Goal: Task Accomplishment & Management: Manage account settings

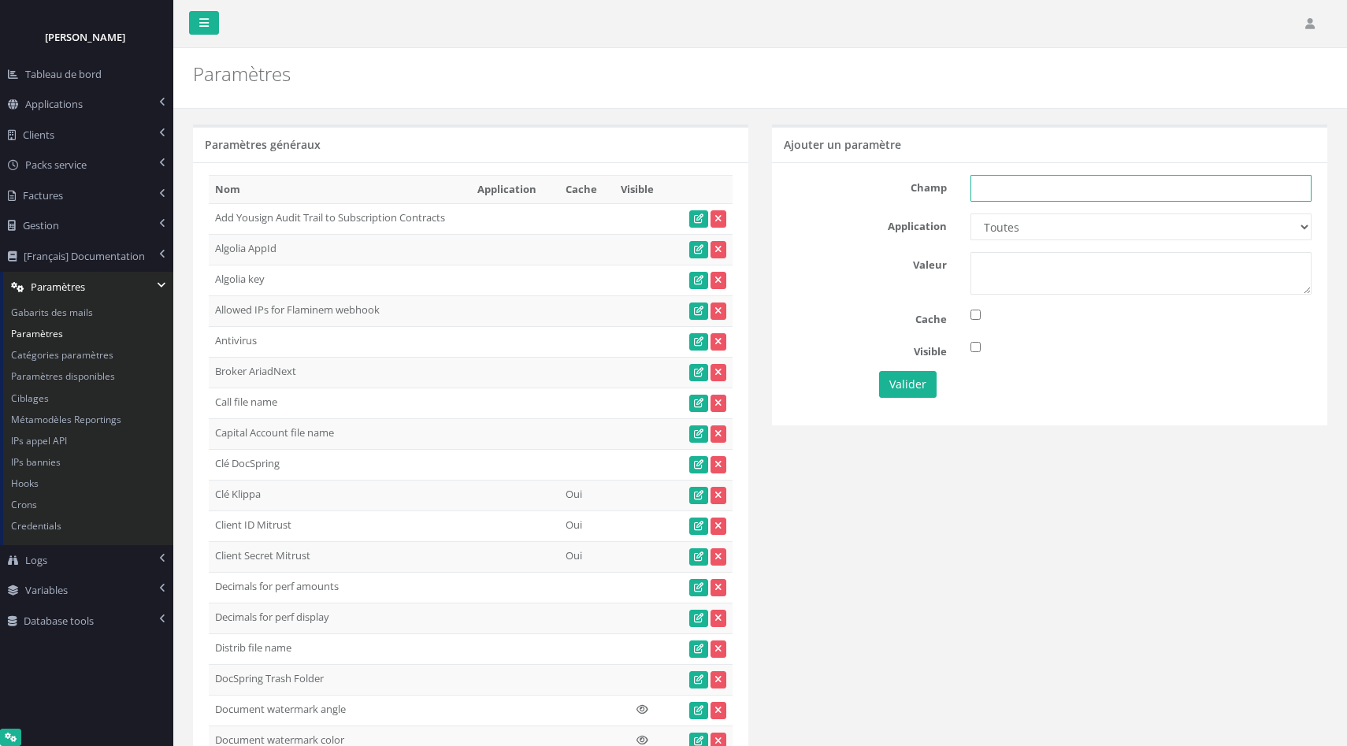
click at [974, 192] on input "text" at bounding box center [1141, 188] width 341 height 27
click at [879, 371] on button "Valider" at bounding box center [908, 384] width 58 height 27
type input "e"
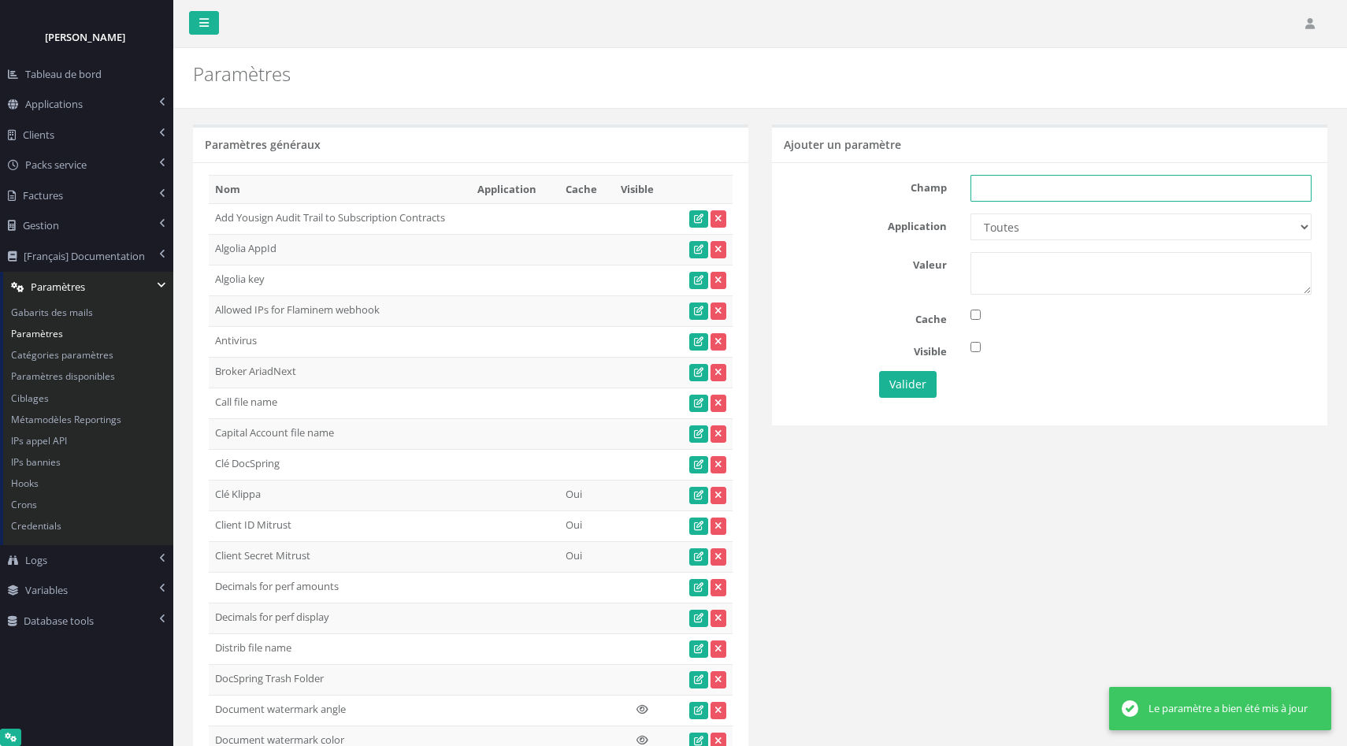
click at [1047, 193] on input "text" at bounding box center [1141, 188] width 341 height 27
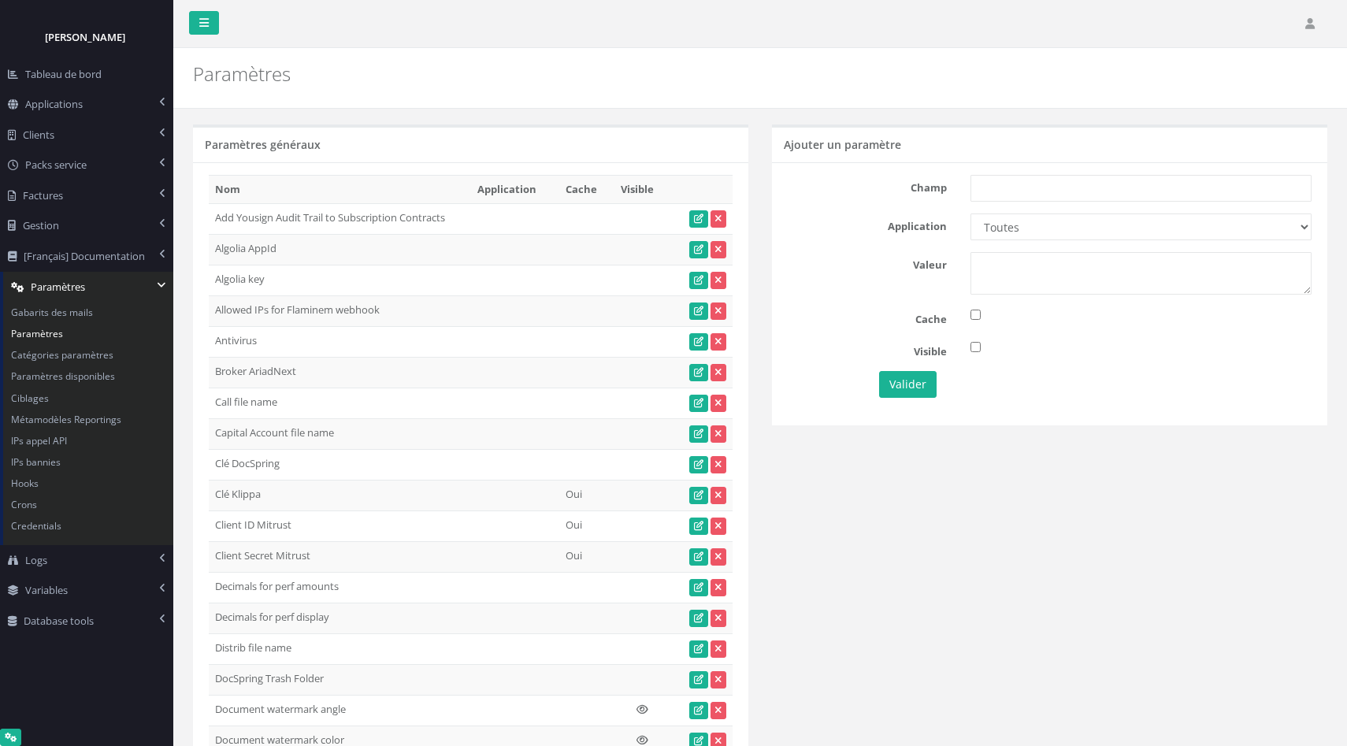
scroll to position [551, 0]
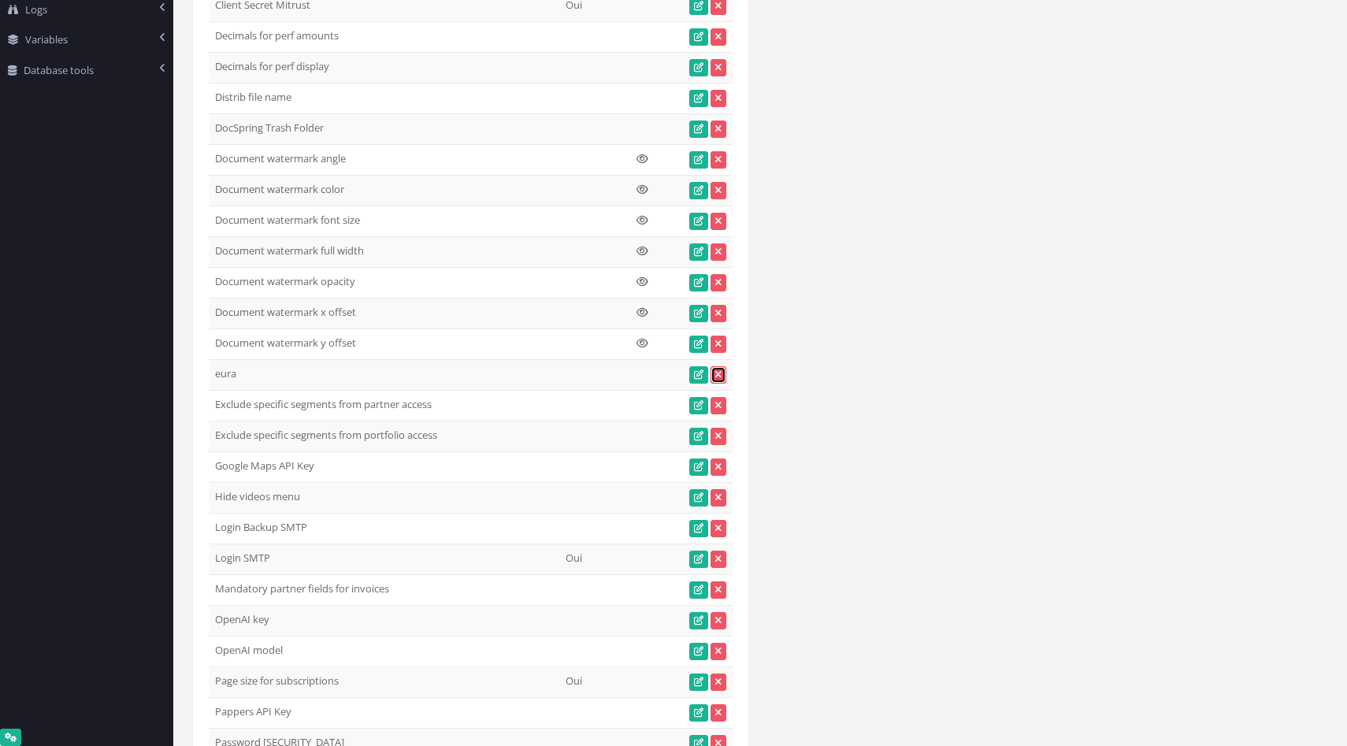
click at [719, 375] on icon at bounding box center [718, 374] width 6 height 9
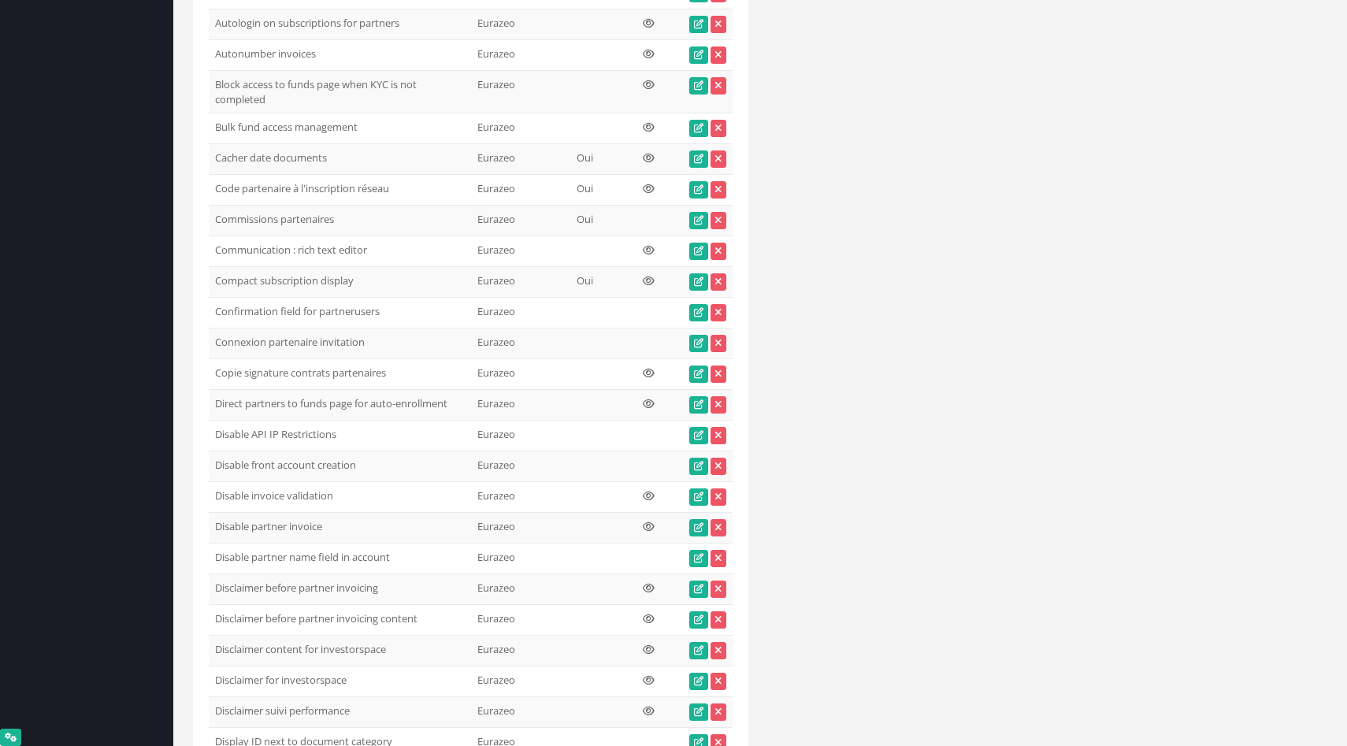
scroll to position [7012, 0]
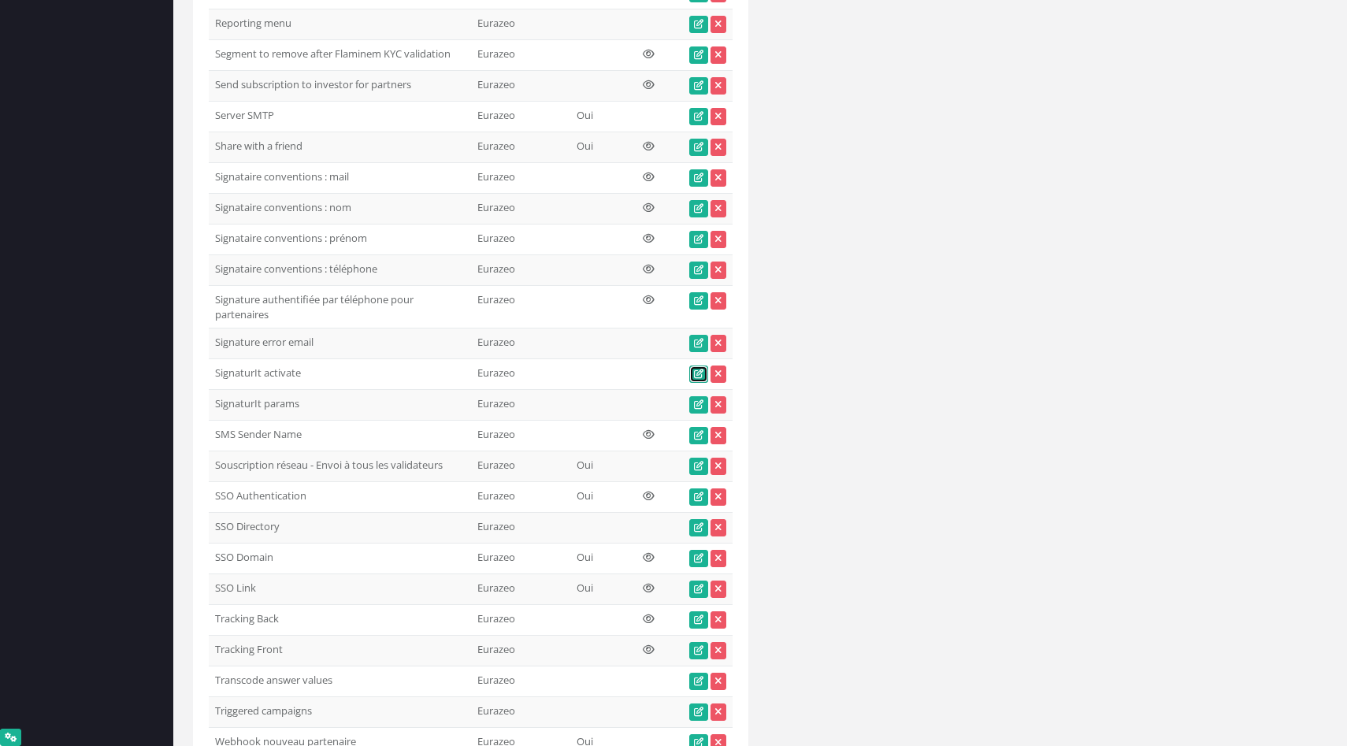
click at [700, 375] on icon at bounding box center [698, 374] width 9 height 9
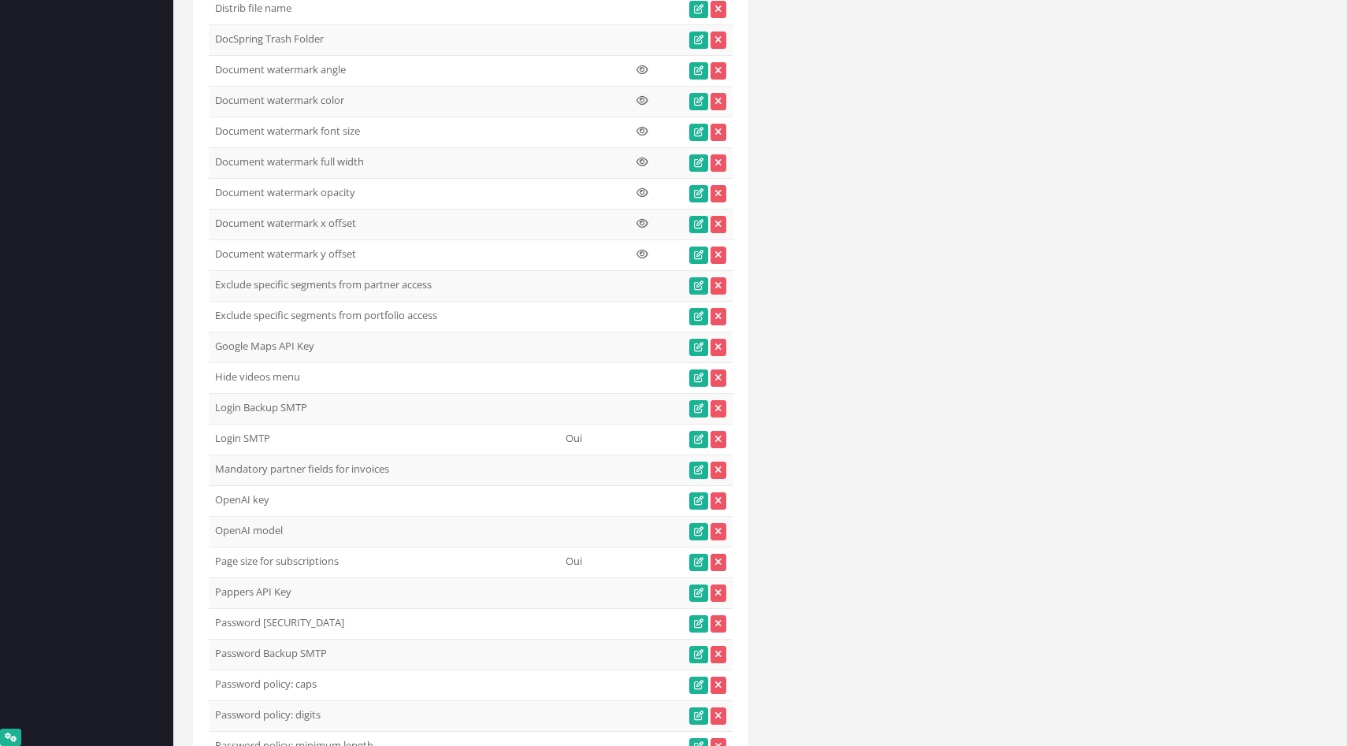
scroll to position [1362, 0]
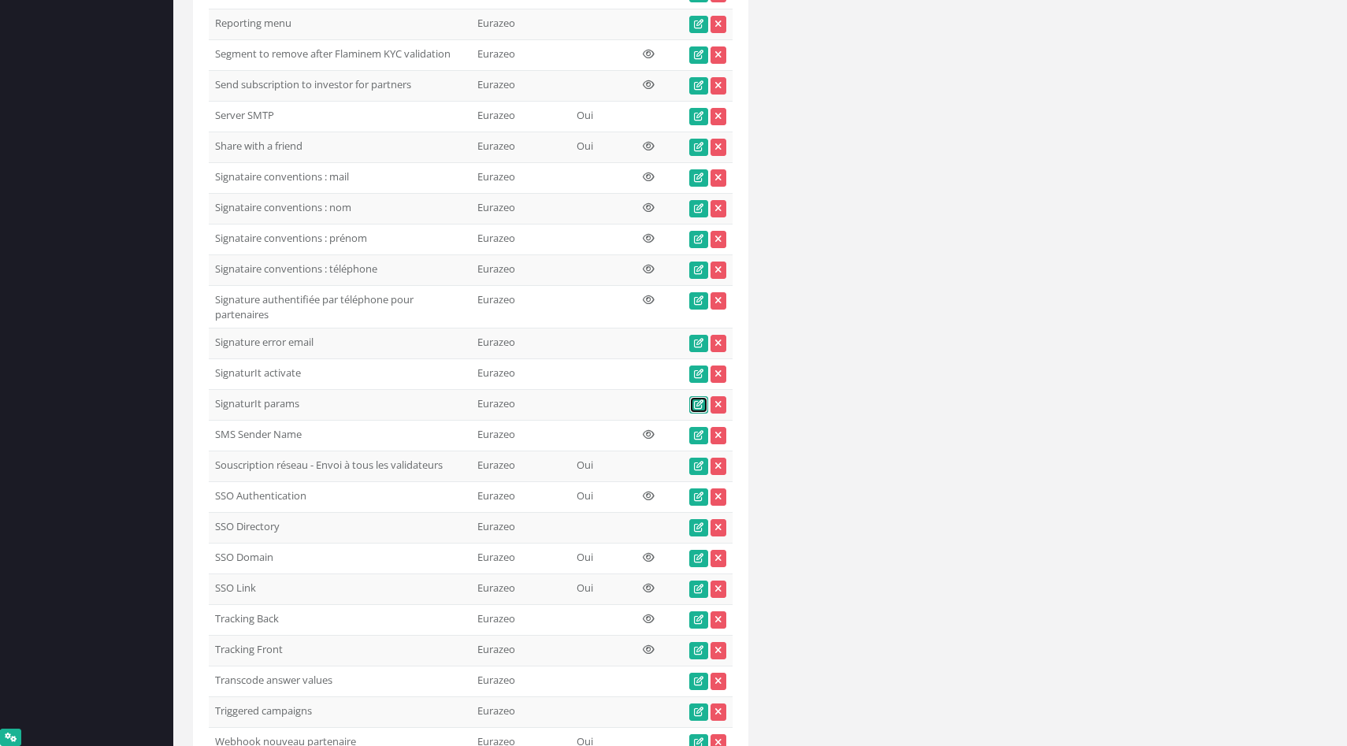
click at [697, 400] on icon at bounding box center [698, 404] width 9 height 9
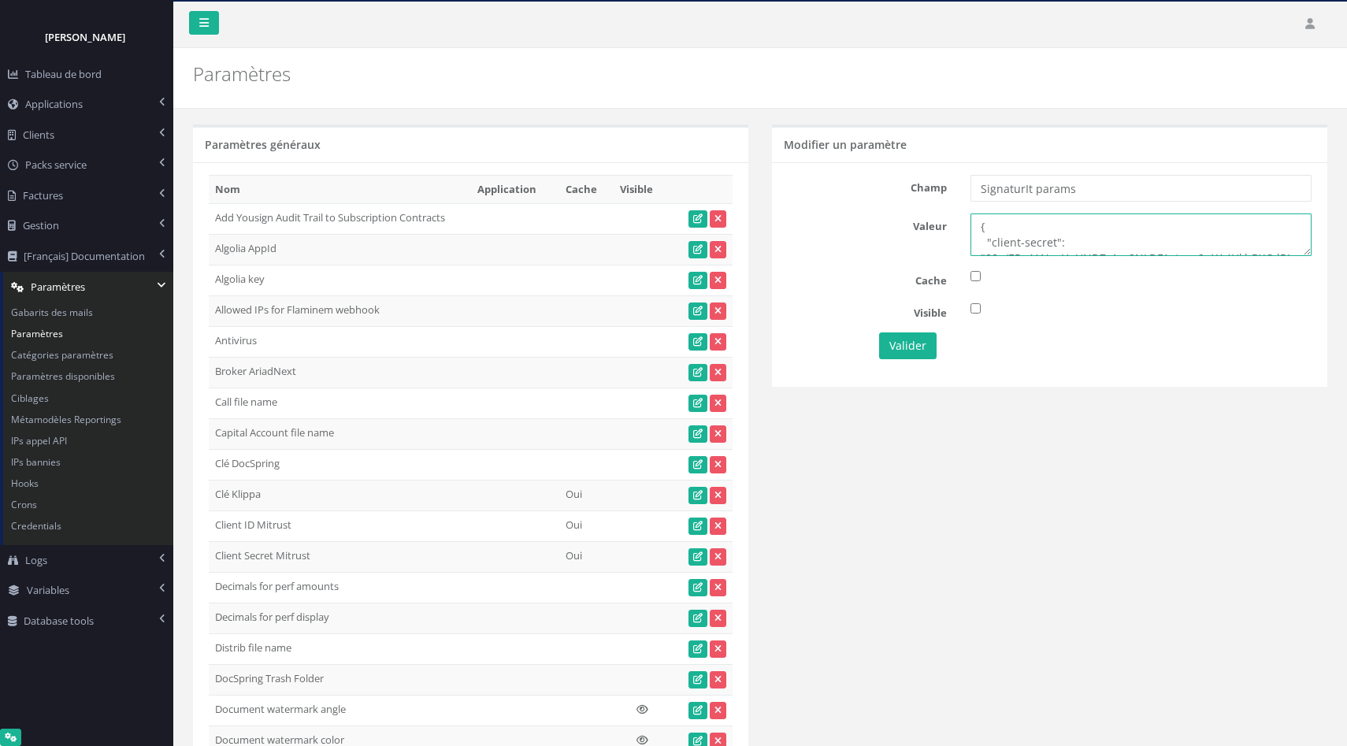
click at [1048, 239] on textarea "{ "client-secret": "88a/ERc4ANezHoUND7x1xy2NLDFAztqnr2pXA4HkhBXGdRJpht/KPm/bNXr…" at bounding box center [1141, 235] width 341 height 43
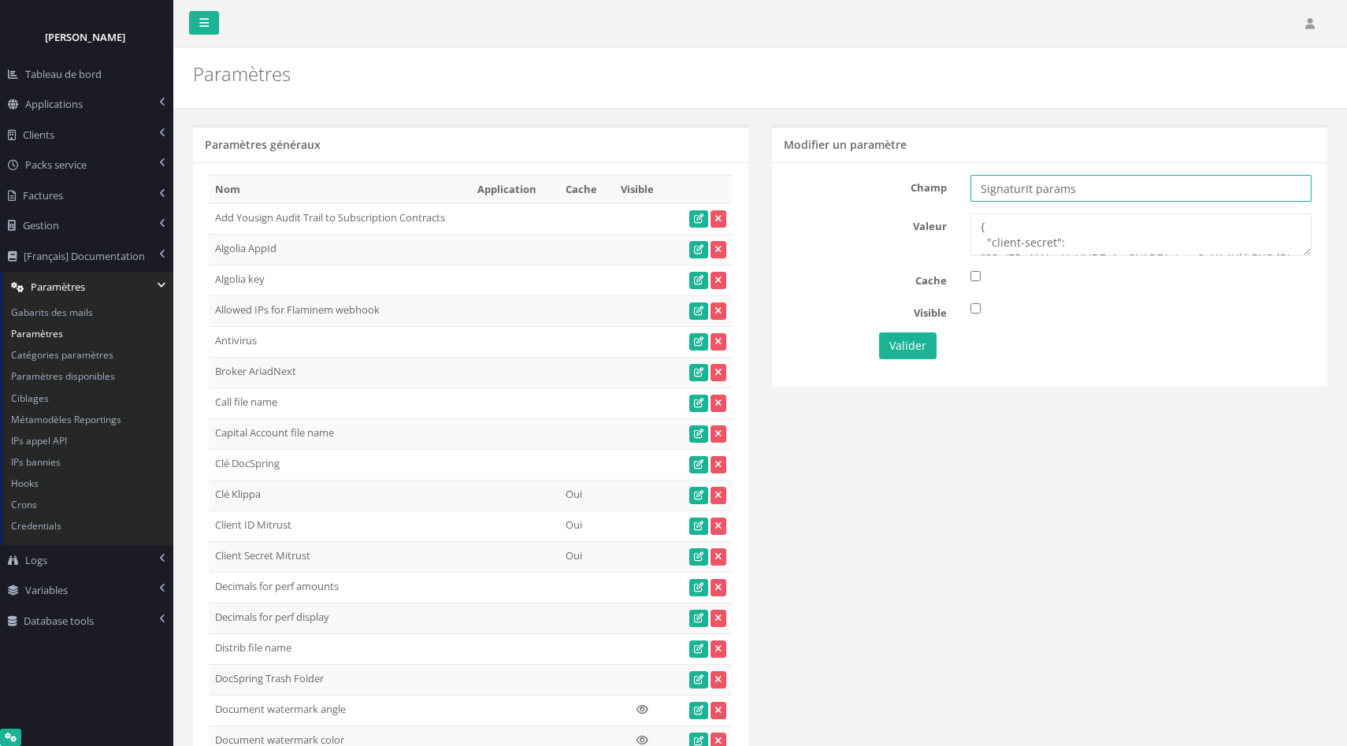
click at [1120, 197] on input "SignaturIt params" at bounding box center [1141, 188] width 341 height 27
click at [1000, 232] on textarea "{ "client-secret": "88a/ERc4ANezHoUND7x1xy2NLDFAztqnr2pXA4HkhBXGdRJpht/KPm/bNXr…" at bounding box center [1141, 235] width 341 height 43
click at [778, 324] on div "Champ SignaturIt params [GEOGRAPHIC_DATA] { "client-secret": "88a/ERc4ANezHoUND…" at bounding box center [1049, 274] width 555 height 224
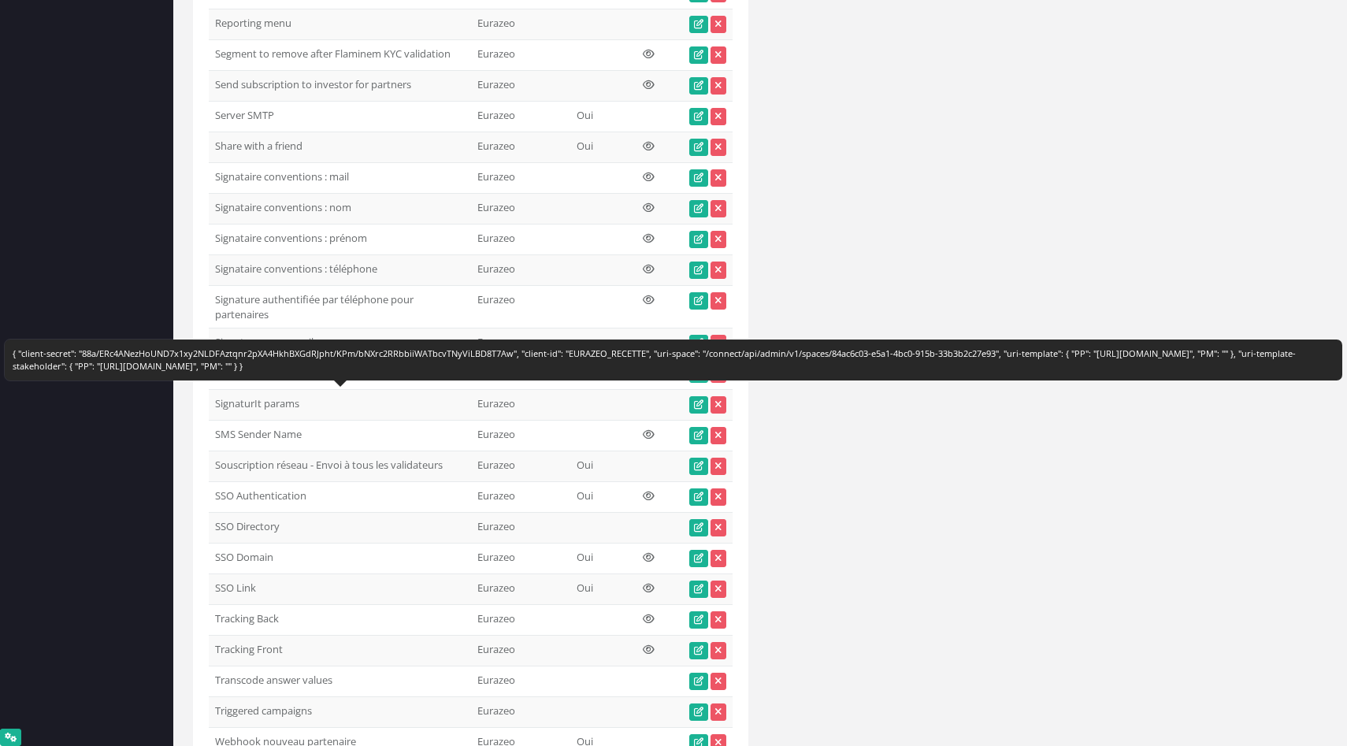
click at [322, 401] on td "SignaturIt params" at bounding box center [340, 405] width 262 height 31
click at [295, 405] on td "SignaturIt params" at bounding box center [340, 405] width 262 height 31
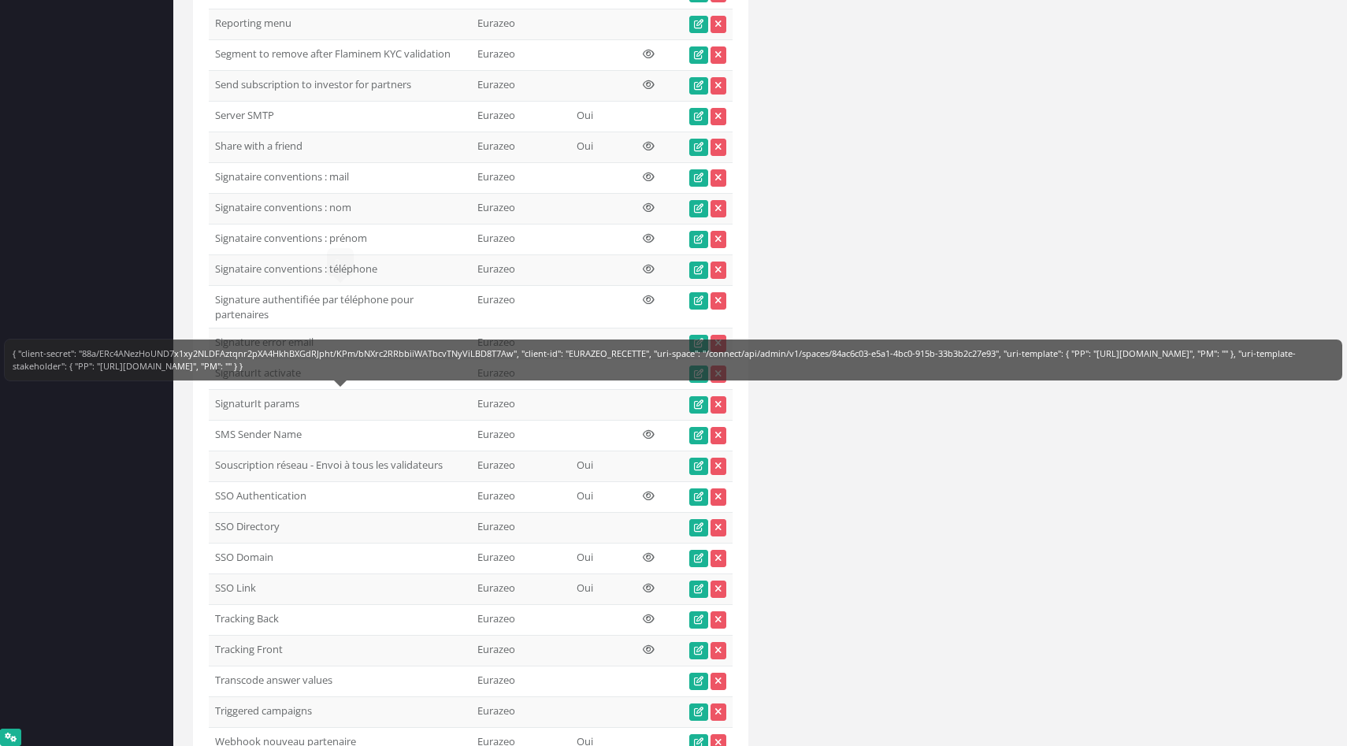
click at [402, 311] on td "Signature authentifiée par téléphone pour partenaires" at bounding box center [340, 307] width 262 height 43
